Goal: Task Accomplishment & Management: Complete application form

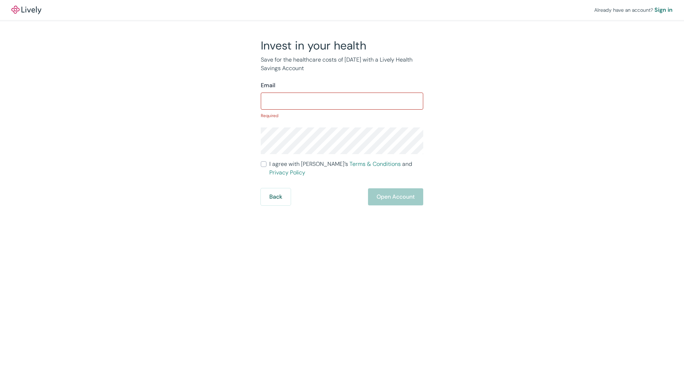
click at [264, 159] on form "Email ​ Required I agree with Lively’s Terms & Conditions and Privacy Policy Ba…" at bounding box center [342, 143] width 163 height 124
click at [265, 167] on input "I agree with Lively’s Terms & Conditions and Privacy Policy" at bounding box center [264, 164] width 6 height 6
checkbox input "true"
drag, startPoint x: 304, startPoint y: 113, endPoint x: 316, endPoint y: 92, distance: 23.5
click at [316, 92] on div "Email ​ Required" at bounding box center [342, 100] width 163 height 38
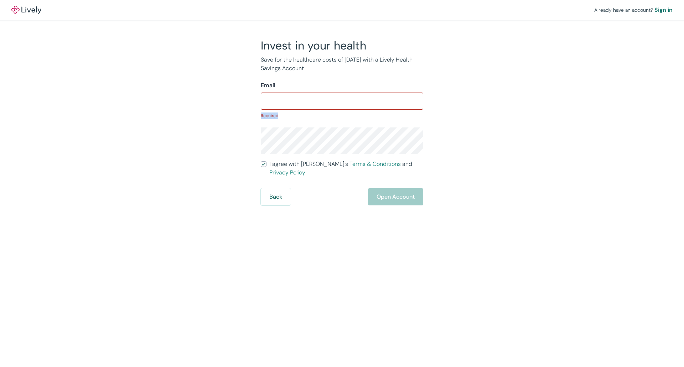
click at [316, 92] on div "Email ​ Required" at bounding box center [342, 100] width 163 height 38
click at [317, 98] on input "Email" at bounding box center [342, 101] width 163 height 14
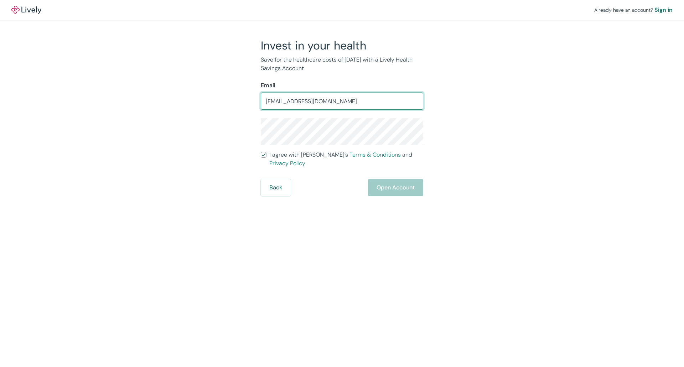
type input "[EMAIL_ADDRESS][DOMAIN_NAME]"
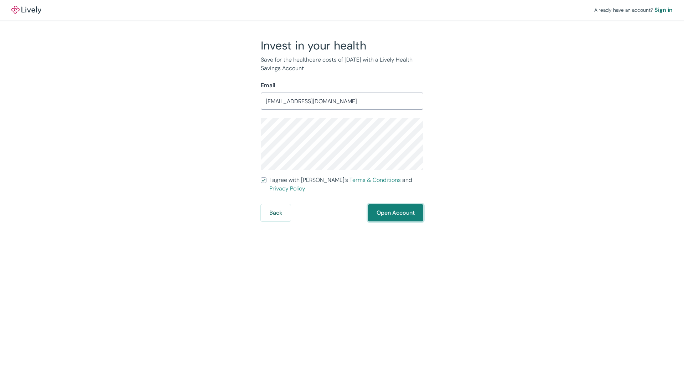
click at [392, 208] on button "Open Account" at bounding box center [395, 213] width 55 height 17
